Goal: Transaction & Acquisition: Book appointment/travel/reservation

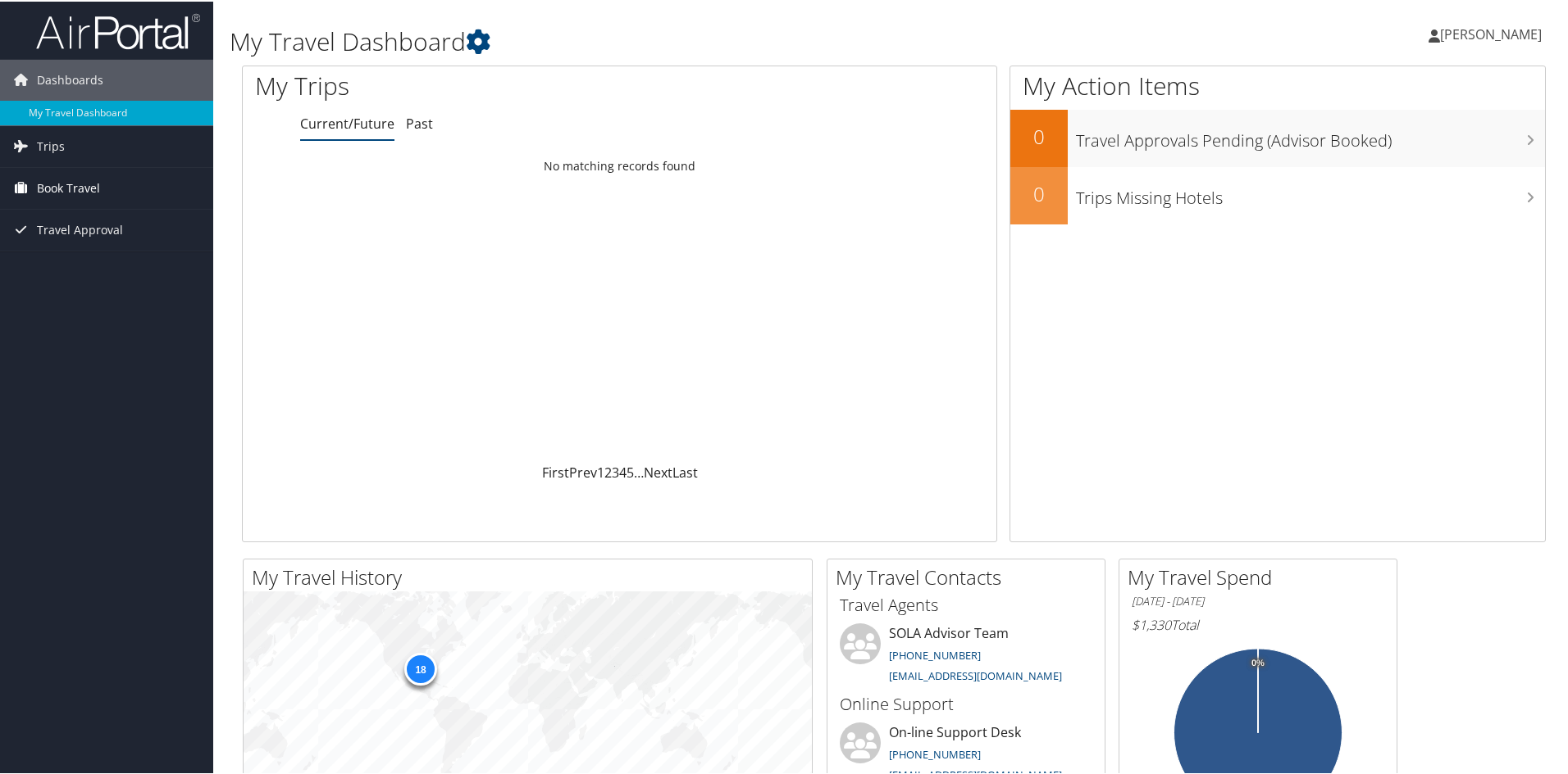
click at [98, 193] on span "Book Travel" at bounding box center [68, 187] width 63 height 41
click at [73, 140] on link "Trips" at bounding box center [106, 145] width 213 height 41
click at [77, 105] on link "My Travel Dashboard" at bounding box center [106, 112] width 213 height 25
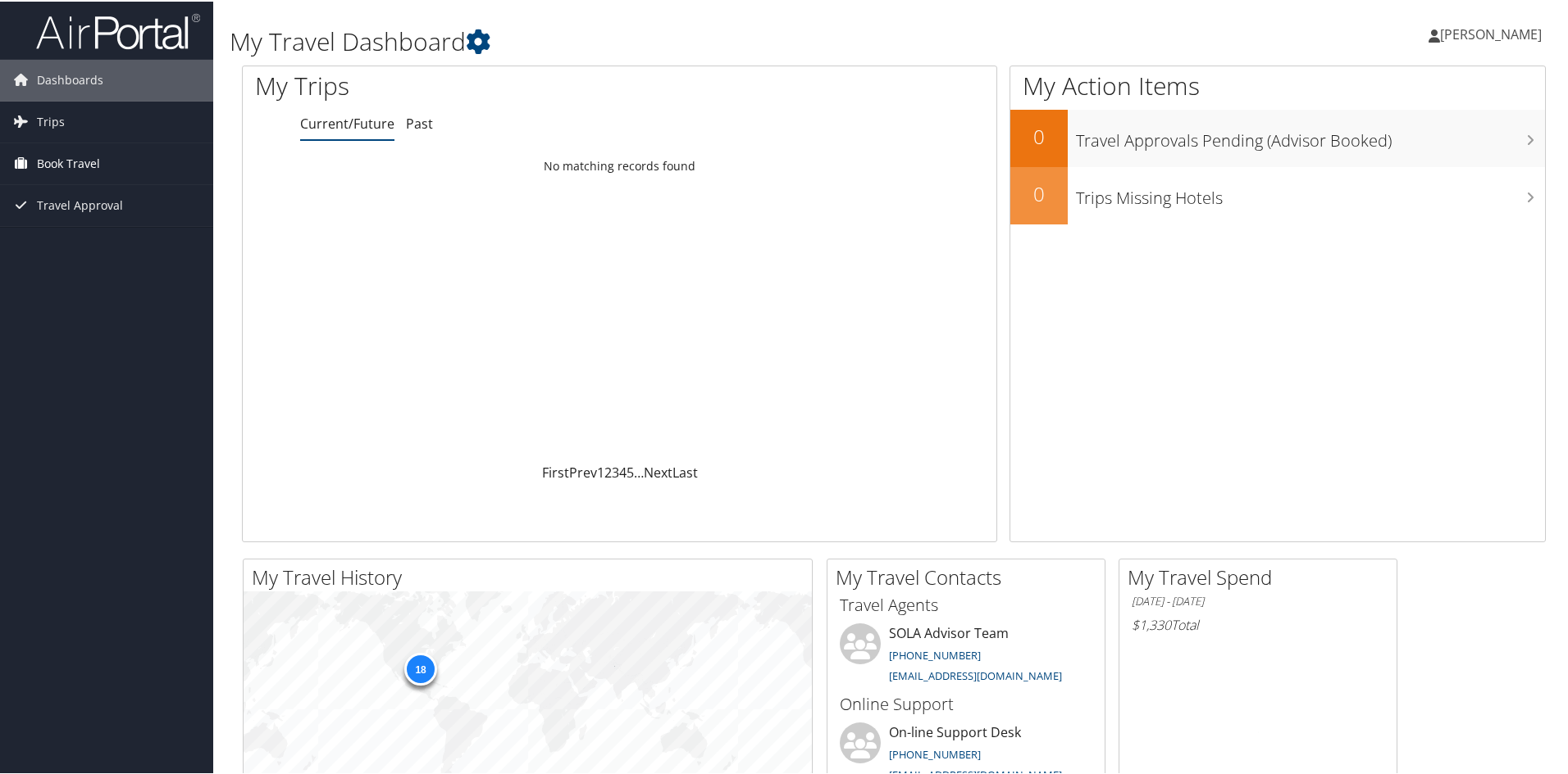
click at [65, 150] on span "Book Travel" at bounding box center [68, 162] width 63 height 41
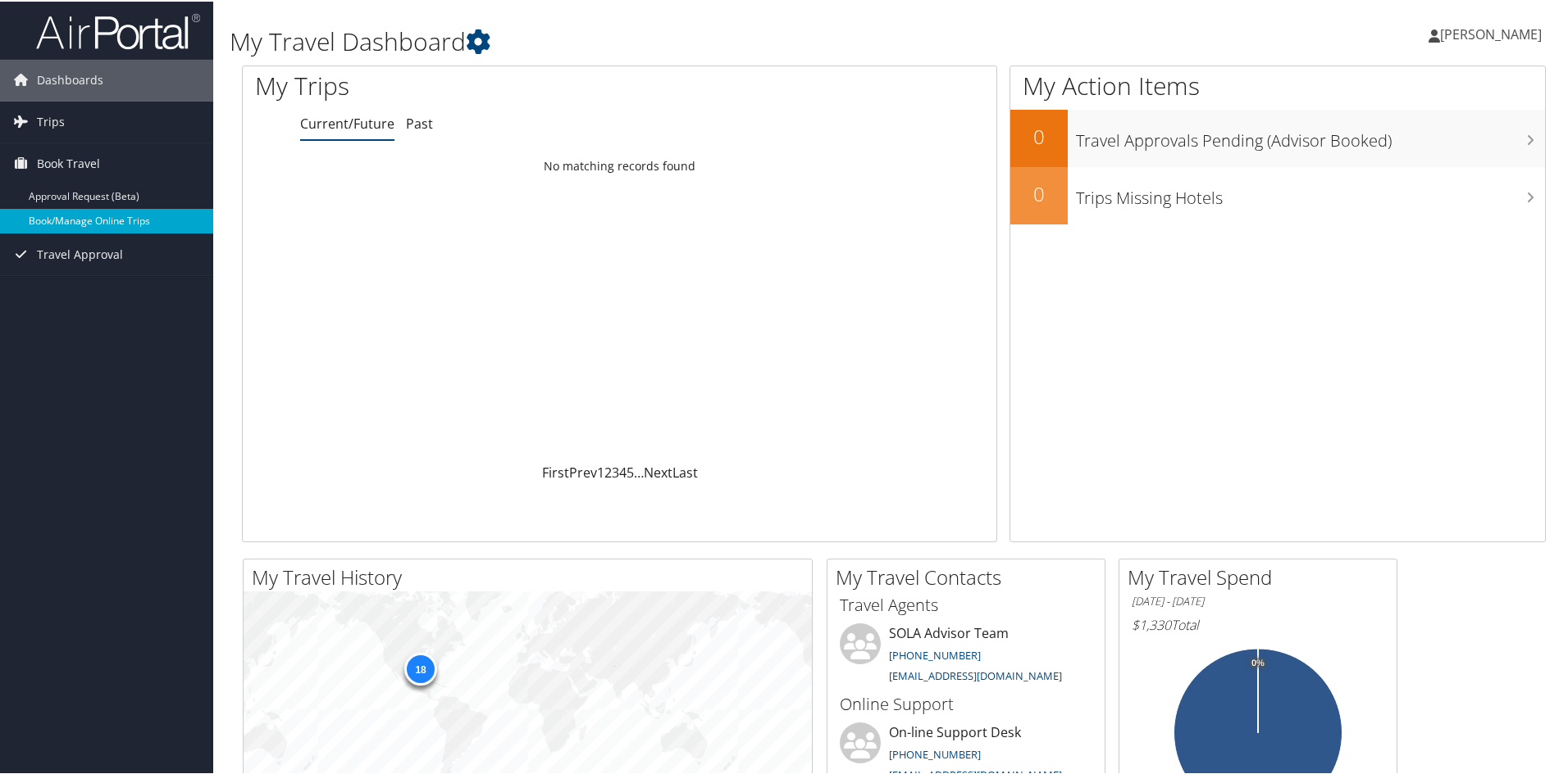
click at [70, 222] on link "Book/Manage Online Trips" at bounding box center [106, 219] width 213 height 25
